Goal: Transaction & Acquisition: Download file/media

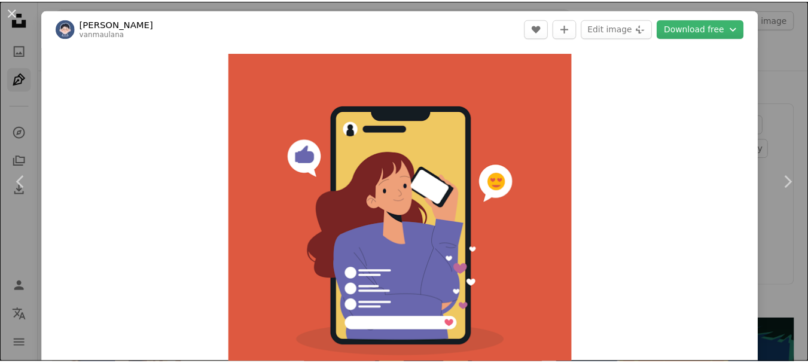
scroll to position [314, 0]
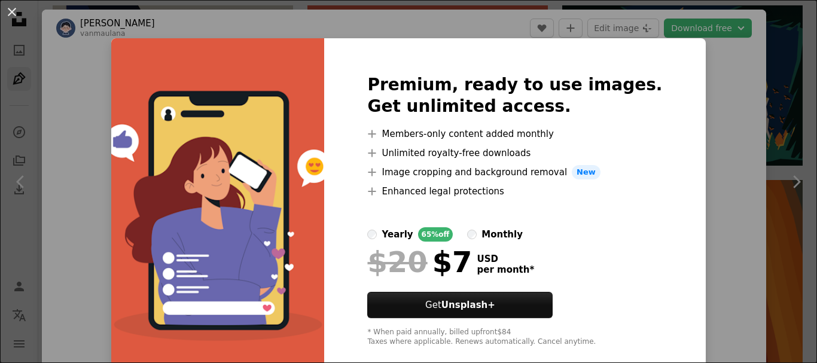
click at [711, 254] on div "An X shape Premium, ready to use images. Get unlimited access. A plus sign Memb…" at bounding box center [408, 181] width 817 height 363
click at [711, 254] on div "Zoom in" at bounding box center [404, 226] width 724 height 359
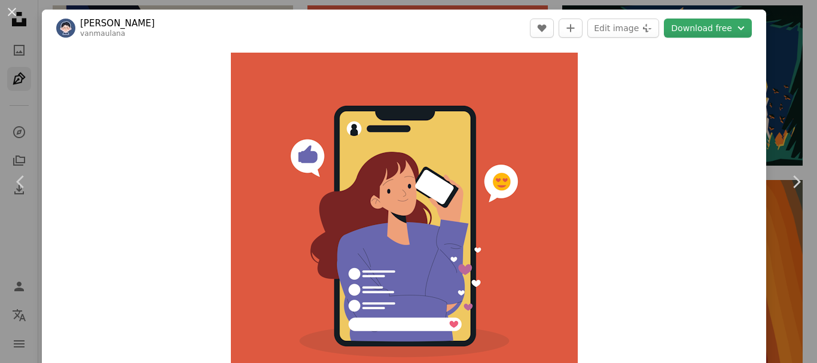
click at [697, 27] on button "Download free Chevron down" at bounding box center [708, 28] width 88 height 19
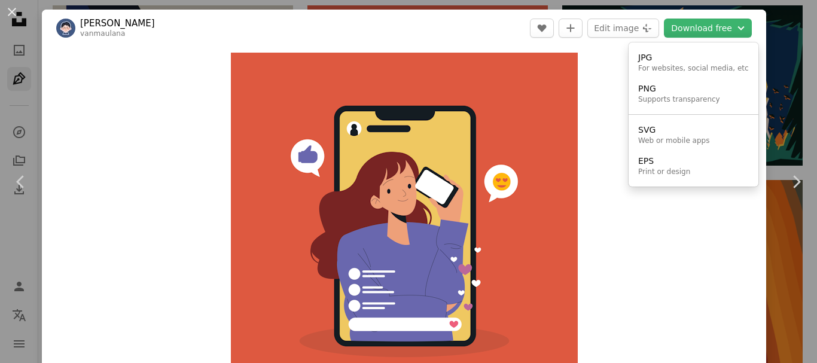
click at [642, 100] on div "Supports transparency" at bounding box center [679, 100] width 82 height 10
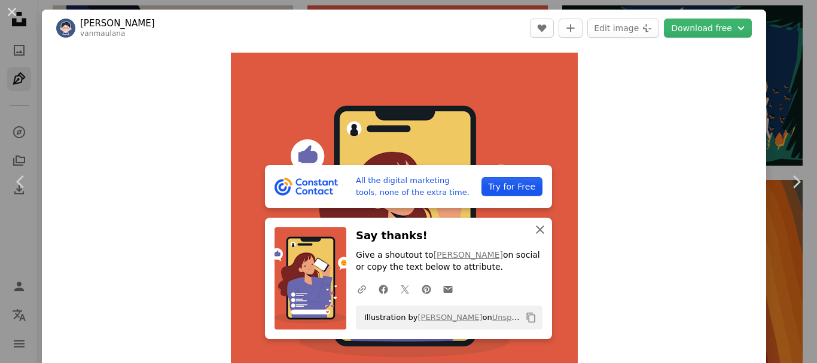
click at [528, 231] on button "An X shape Close" at bounding box center [540, 230] width 24 height 24
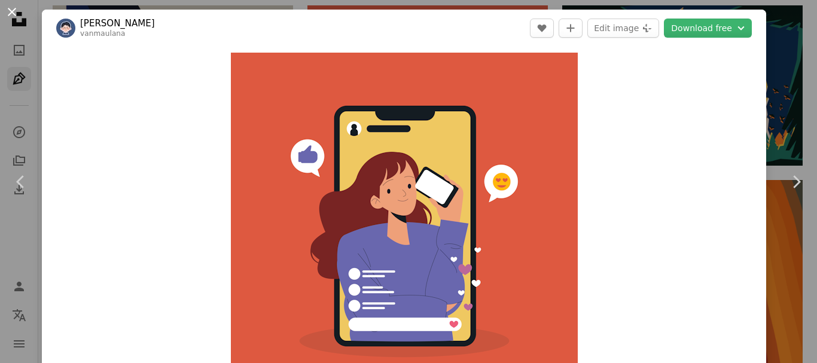
click at [8, 16] on button "An X shape" at bounding box center [12, 12] width 14 height 14
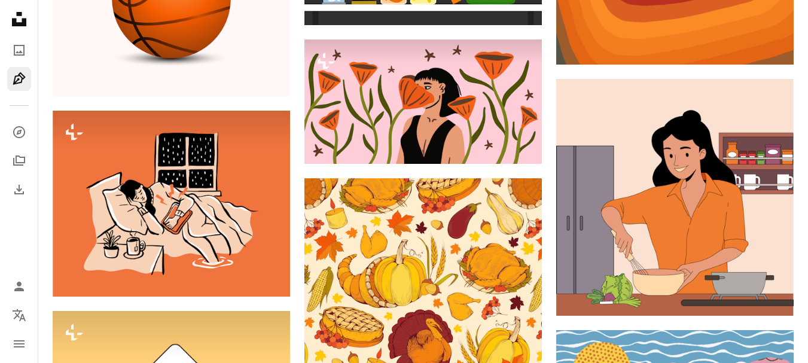
scroll to position [726, 0]
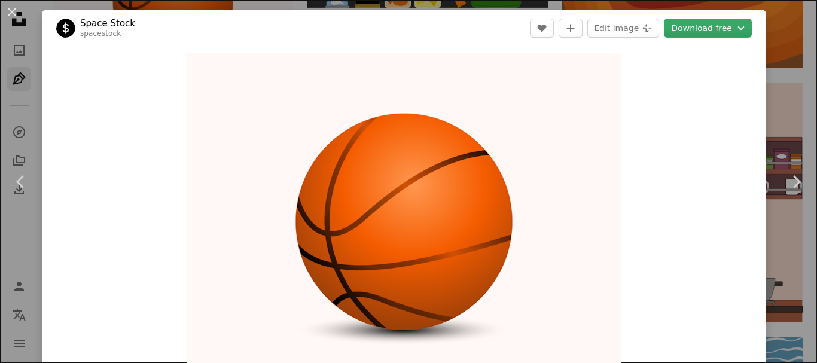
click at [694, 28] on button "Download free Chevron down" at bounding box center [708, 28] width 88 height 19
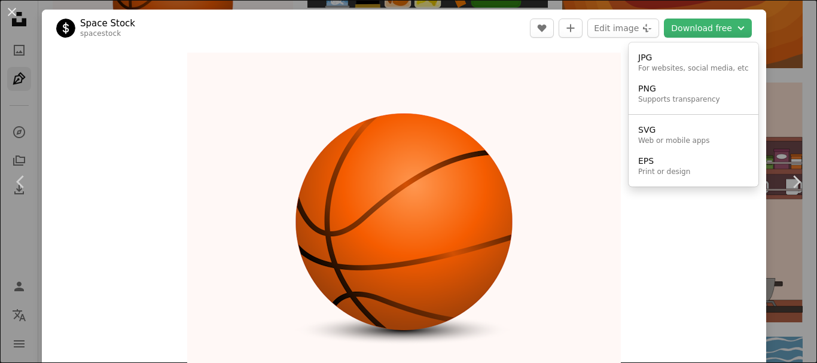
click at [642, 255] on dialog "An X shape Chevron left Chevron right Space Stock spacestock A heart A plus sig…" at bounding box center [408, 181] width 817 height 363
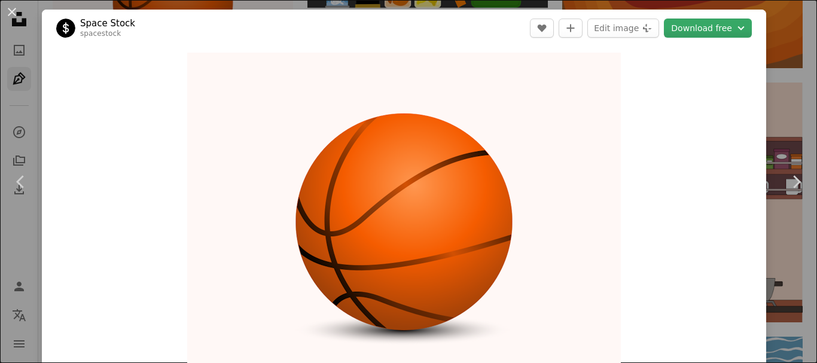
click at [684, 23] on button "Download free Chevron down" at bounding box center [708, 28] width 88 height 19
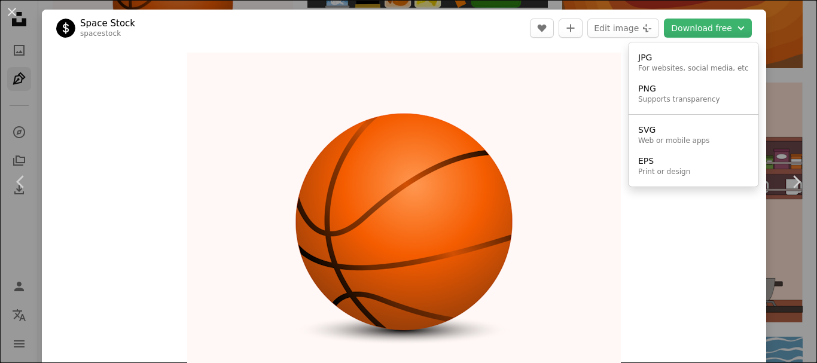
click at [664, 176] on div "Print or design" at bounding box center [664, 172] width 52 height 10
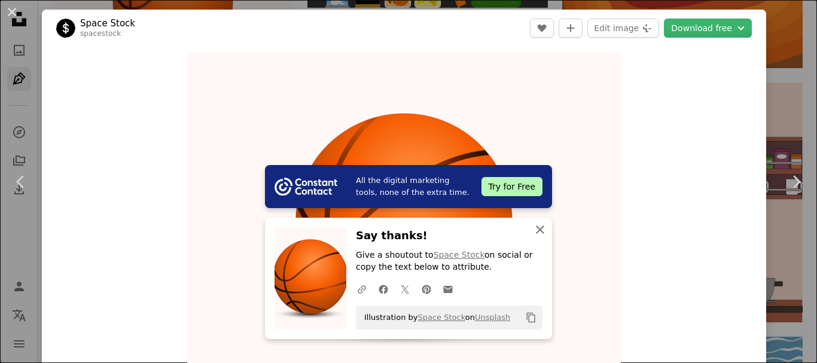
click at [536, 229] on icon "button" at bounding box center [540, 229] width 8 height 8
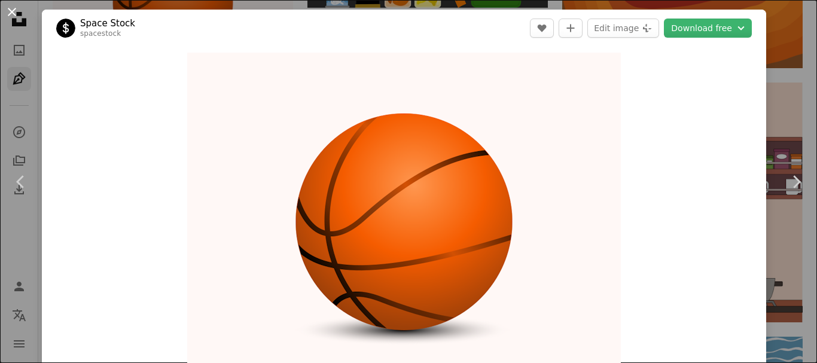
click at [7, 12] on button "An X shape" at bounding box center [12, 12] width 14 height 14
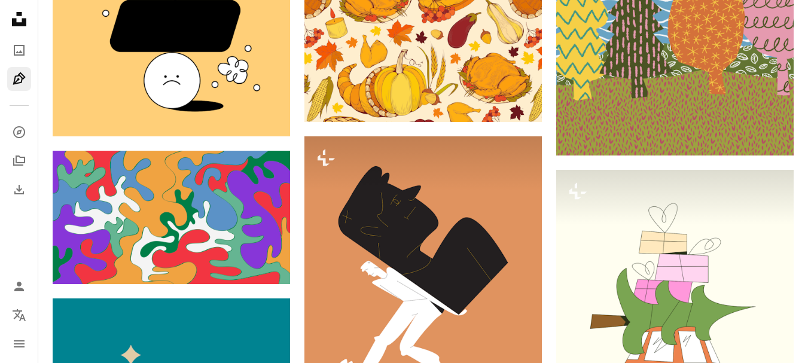
scroll to position [1142, 0]
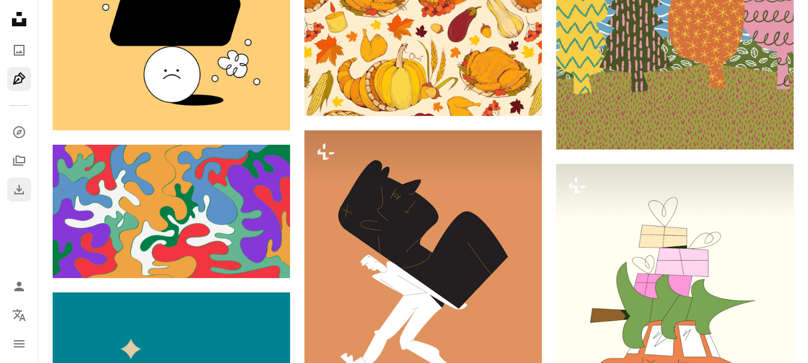
click at [10, 196] on link "Download" at bounding box center [19, 190] width 24 height 24
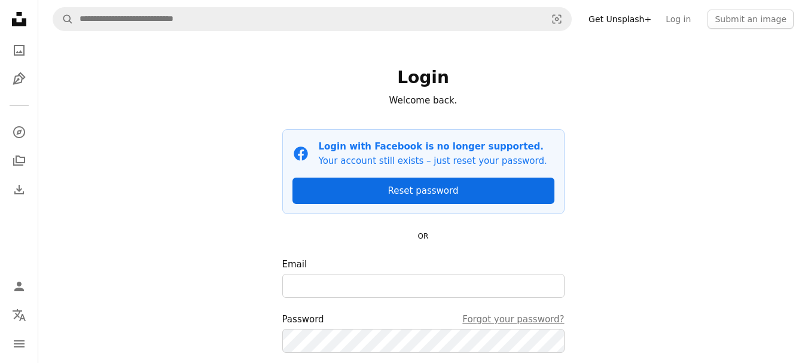
click at [352, 192] on link "Reset password" at bounding box center [423, 191] width 262 height 26
